Goal: Ask a question

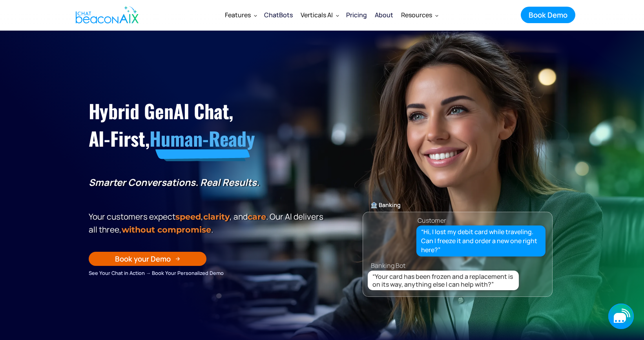
click at [617, 315] on icon "button" at bounding box center [620, 318] width 12 height 10
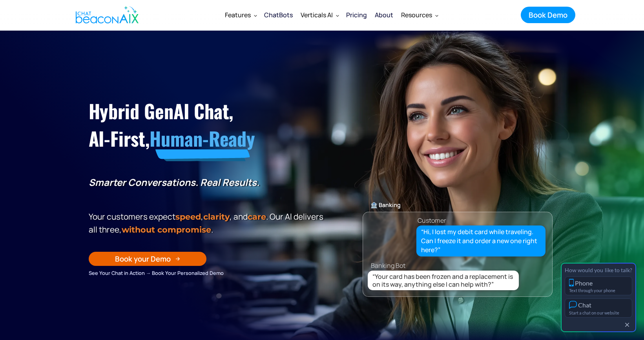
click at [617, 315] on div "Start a chat on our website" at bounding box center [598, 312] width 59 height 5
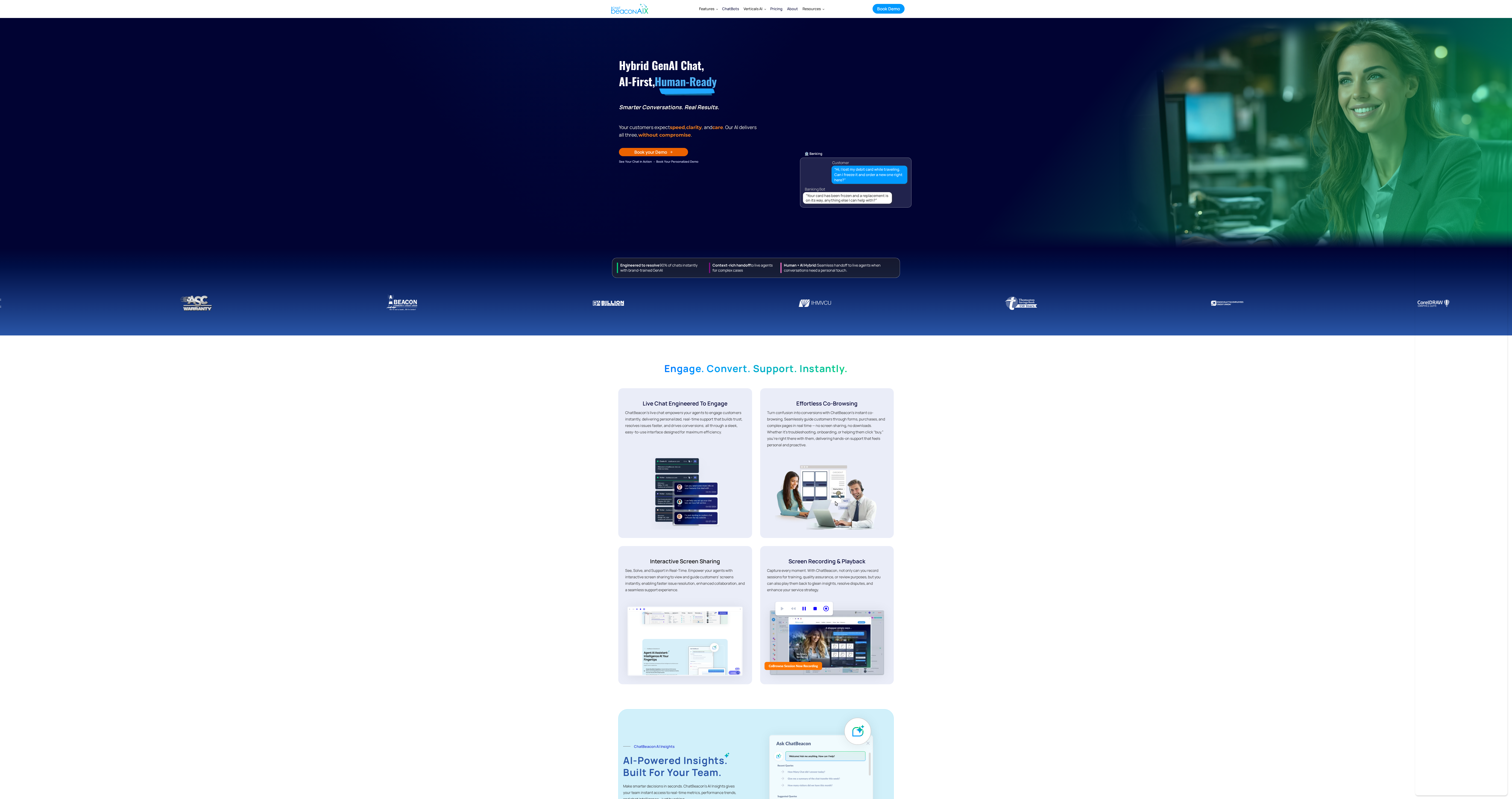
click at [378, 200] on section "engage. convert. support. instantly. Live Chat Engineered to Engage ChatBeacon’…" at bounding box center [756, 653] width 1512 height 626
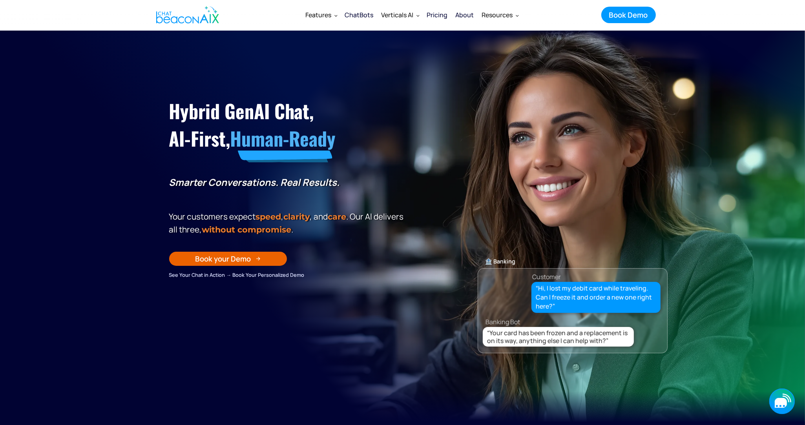
click at [780, 403] on icon "button" at bounding box center [781, 403] width 12 height 10
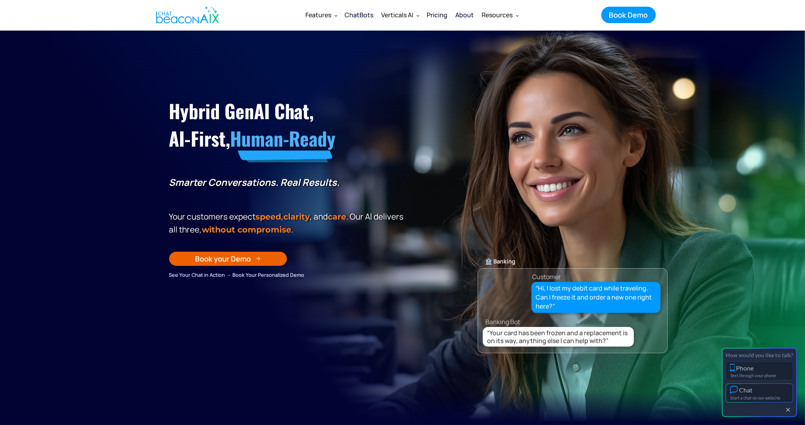
click at [774, 390] on div "Chat" at bounding box center [759, 390] width 59 height 8
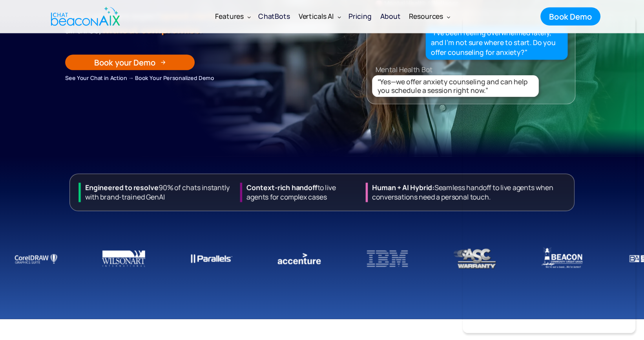
scroll to position [202, 0]
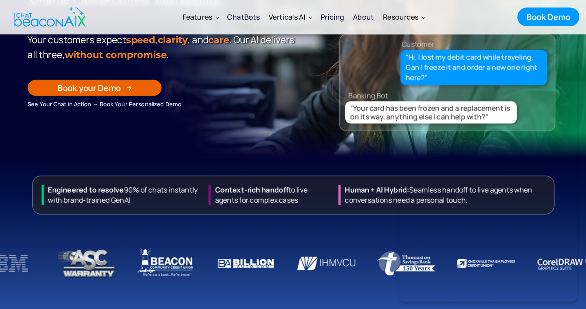
scroll to position [167, 0]
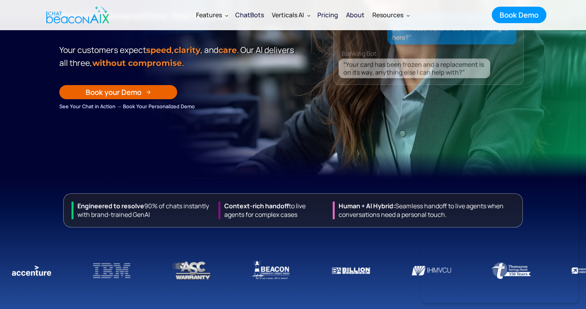
click at [67, 171] on section "Hybrid GenAI Chat, AI-First, Human-Ready Smarter Conversations. Real Results. Y…" at bounding box center [293, 21] width 586 height 314
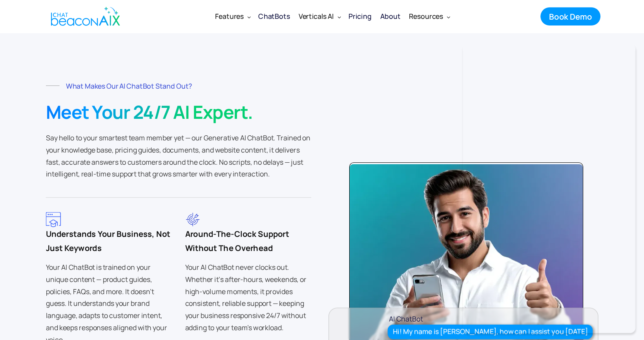
scroll to position [1540, 0]
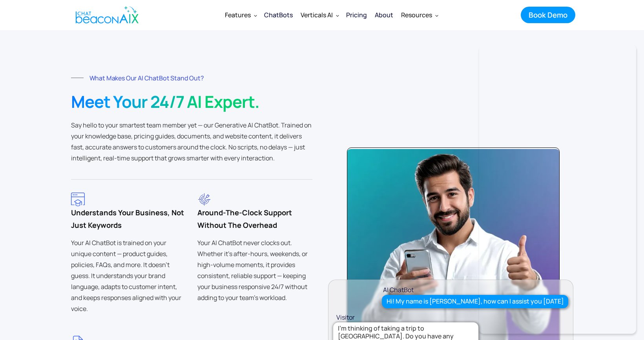
click at [118, 26] on img "home" at bounding box center [107, 15] width 63 height 24
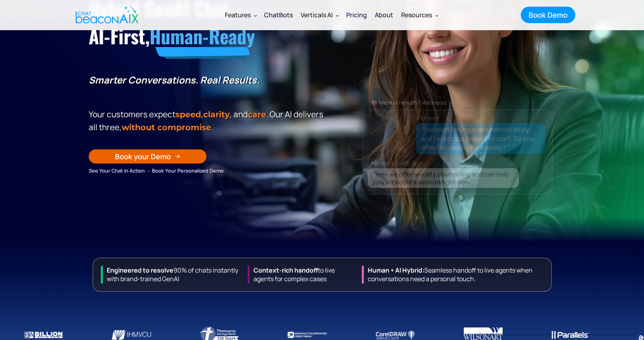
scroll to position [155, 0]
